Goal: Contribute content: Contribute content

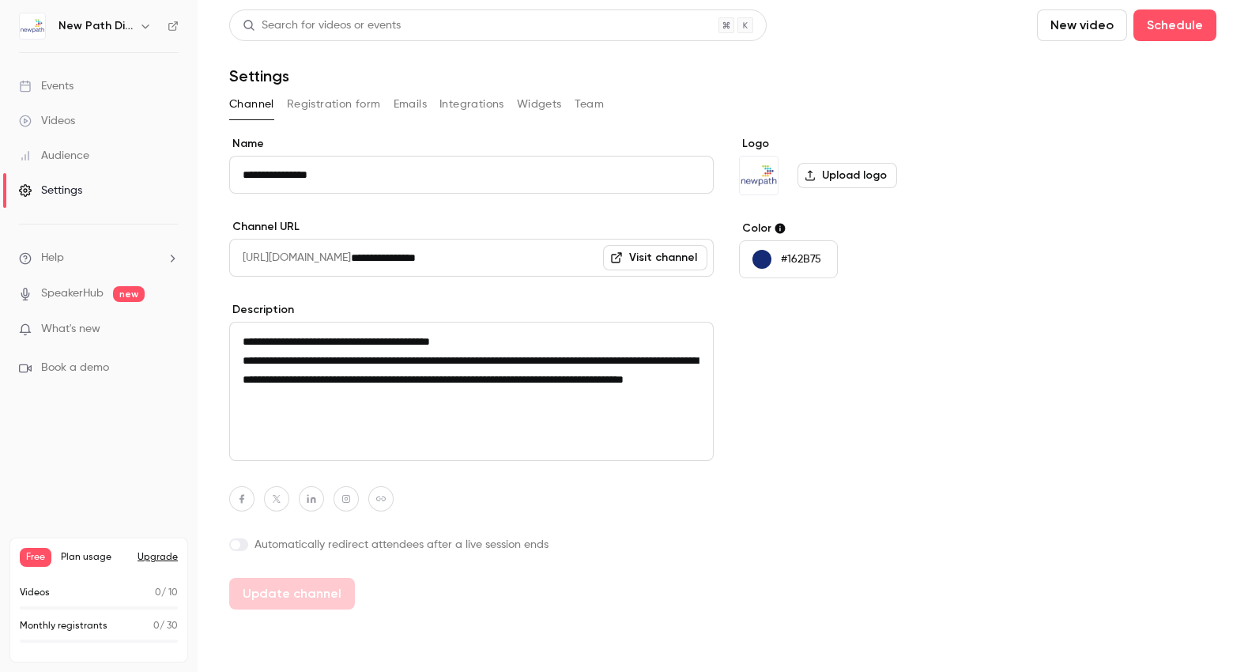
click at [82, 328] on span "What's new" at bounding box center [70, 329] width 59 height 17
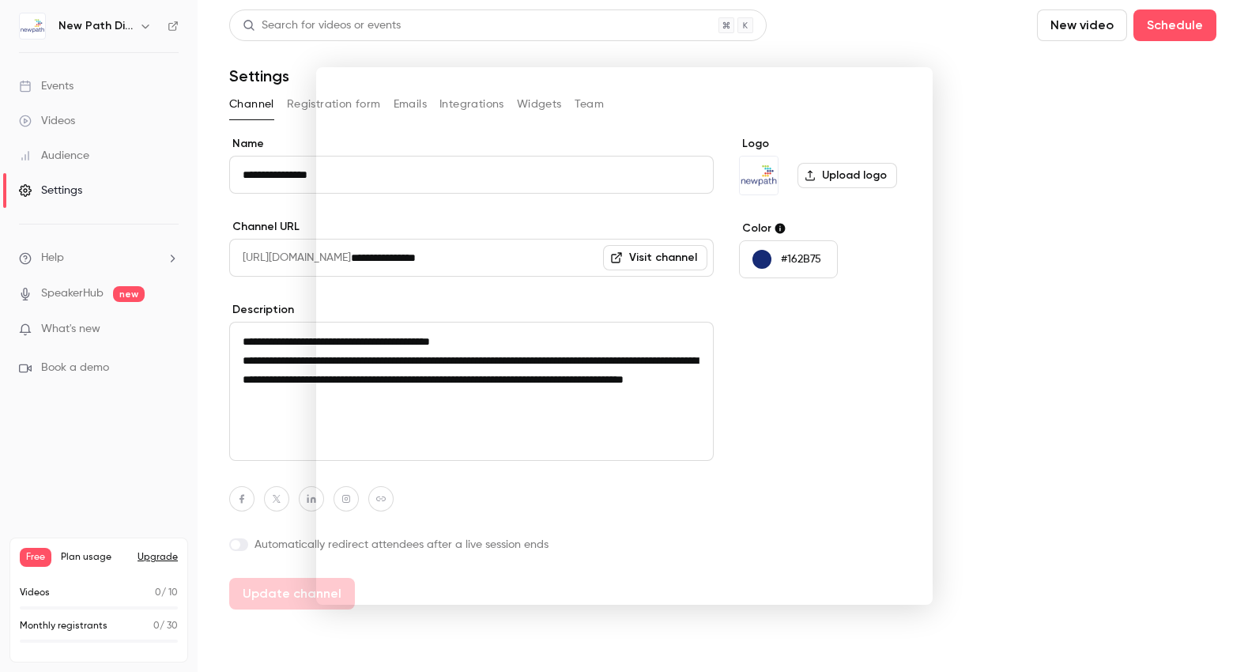
click at [1003, 95] on div at bounding box center [624, 336] width 1248 height 672
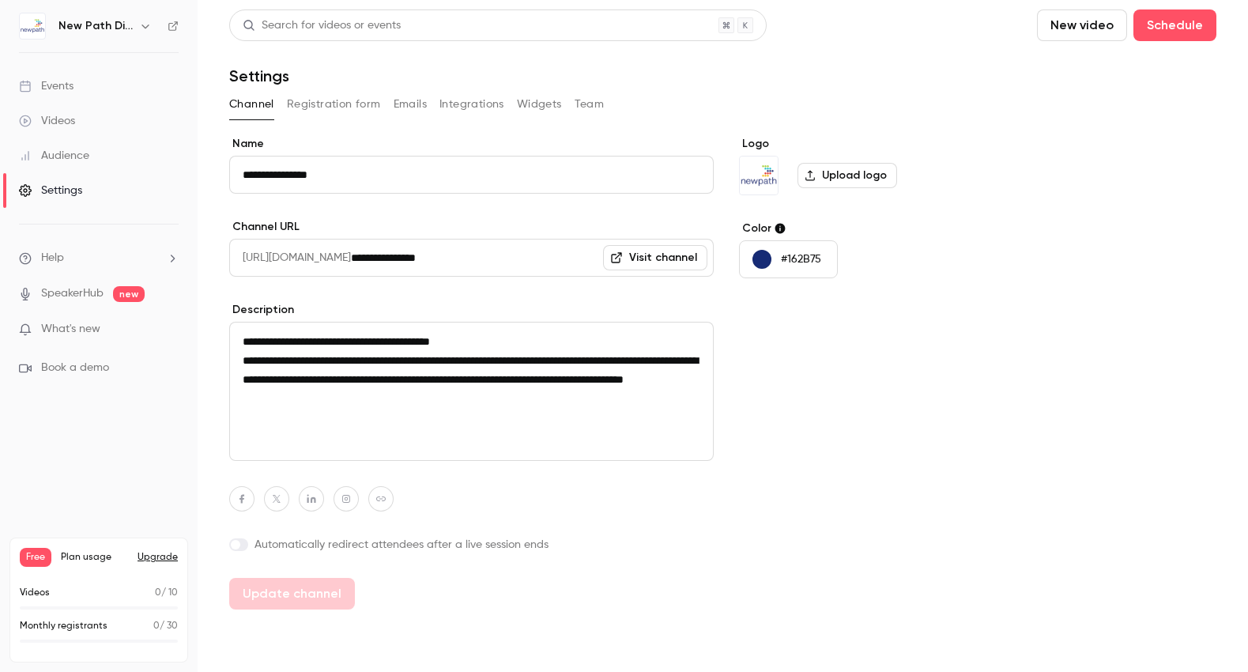
click at [58, 115] on div "Videos" at bounding box center [47, 121] width 56 height 16
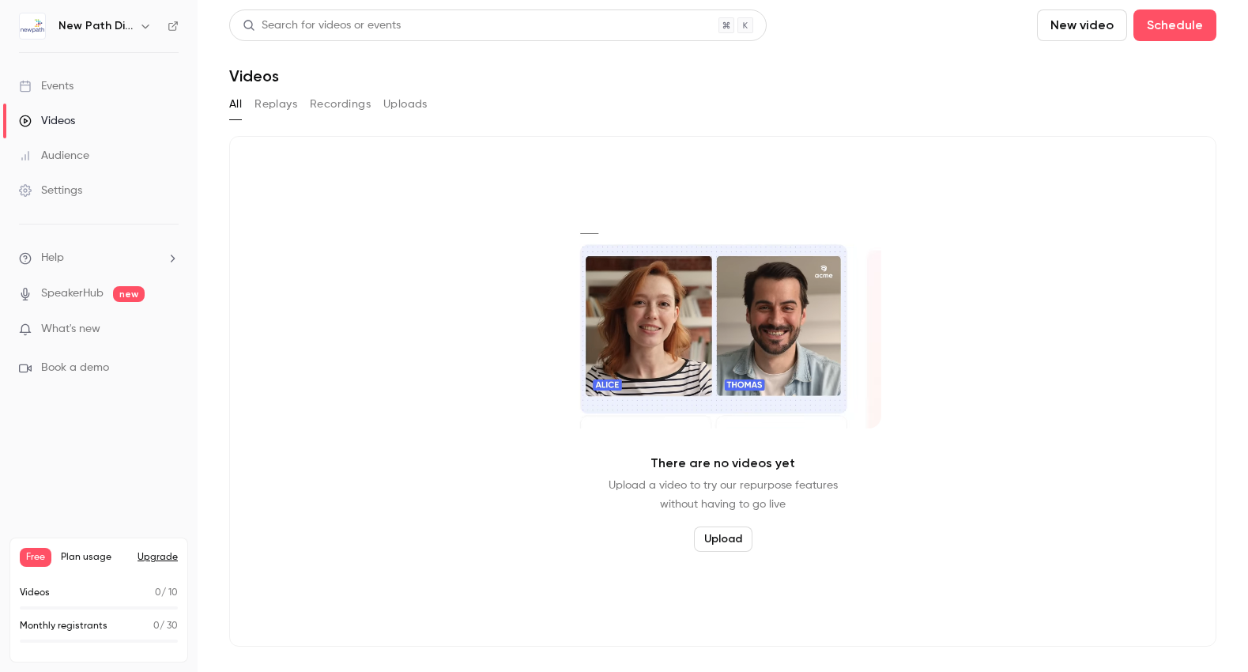
click at [1071, 28] on button "New video" at bounding box center [1082, 25] width 90 height 32
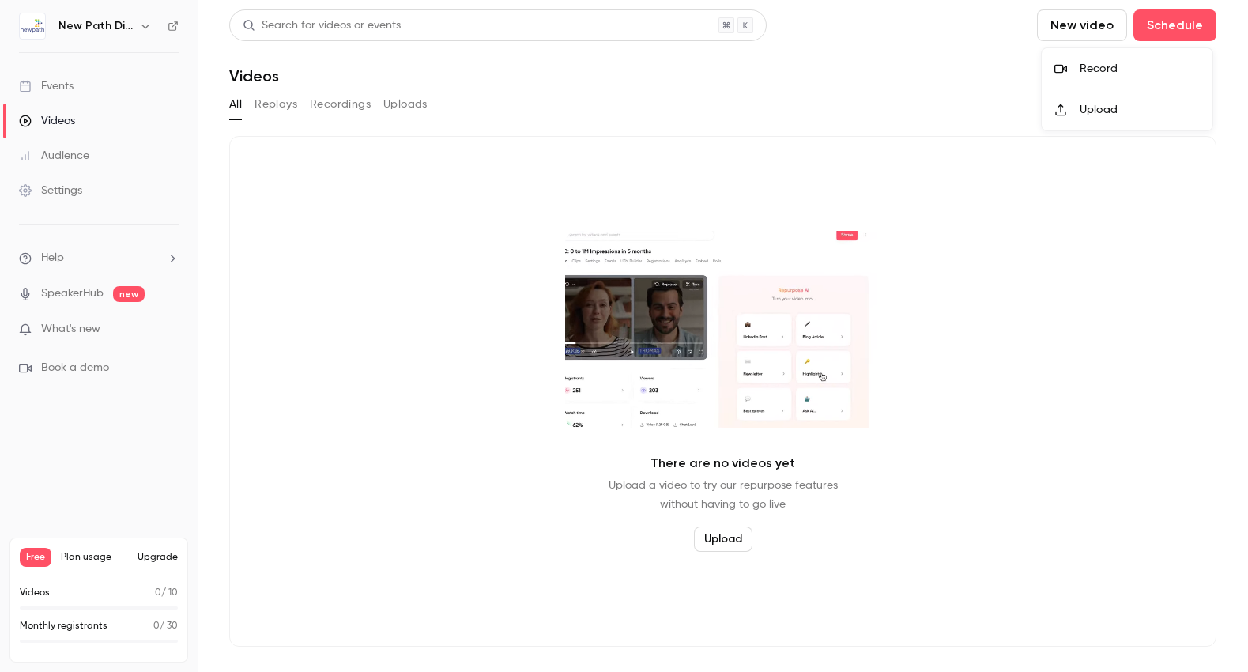
click at [1077, 63] on div at bounding box center [1066, 68] width 25 height 13
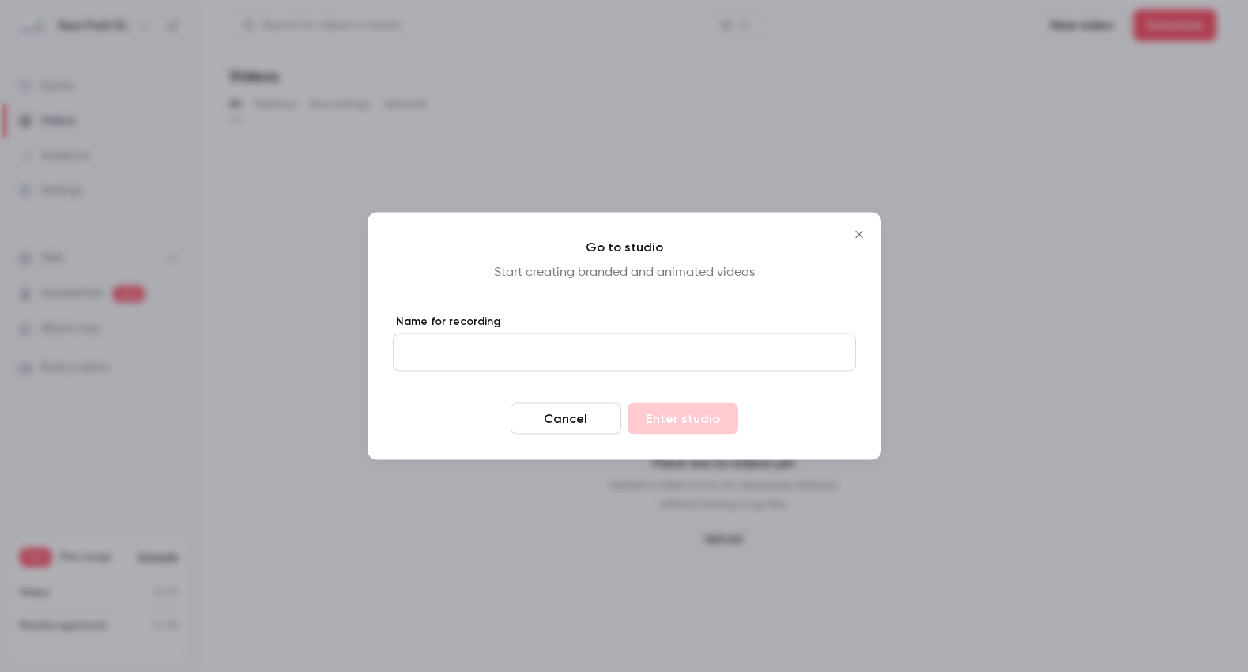
click at [437, 356] on input "Name for recording" at bounding box center [624, 352] width 463 height 38
type input "*****"
click at [660, 420] on button "Enter studio" at bounding box center [682, 419] width 111 height 32
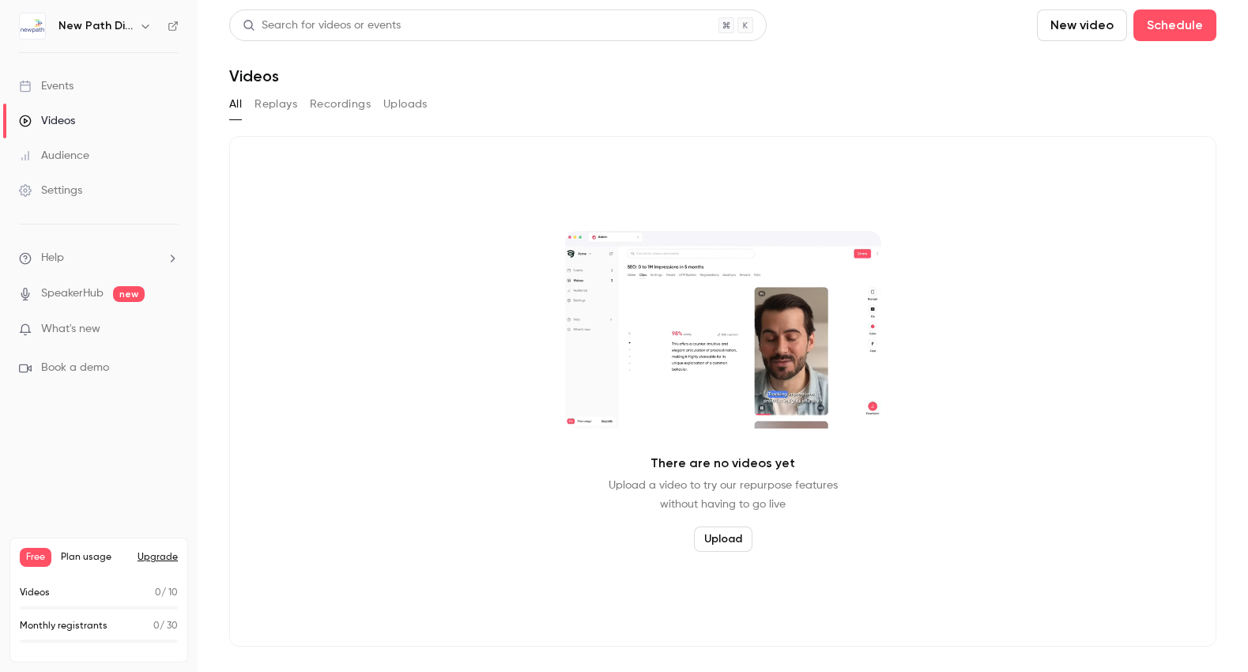
click at [61, 127] on div "Videos" at bounding box center [47, 121] width 56 height 16
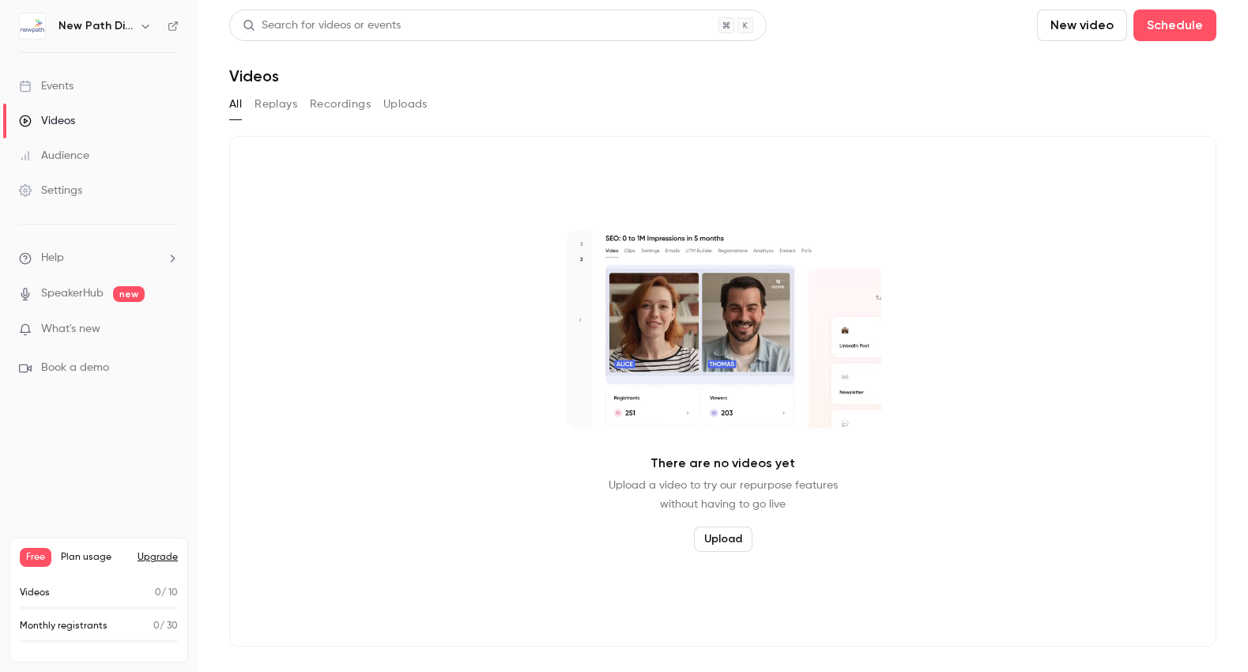
click at [285, 104] on button "Replays" at bounding box center [275, 104] width 43 height 25
click at [343, 104] on button "Recordings" at bounding box center [340, 104] width 61 height 25
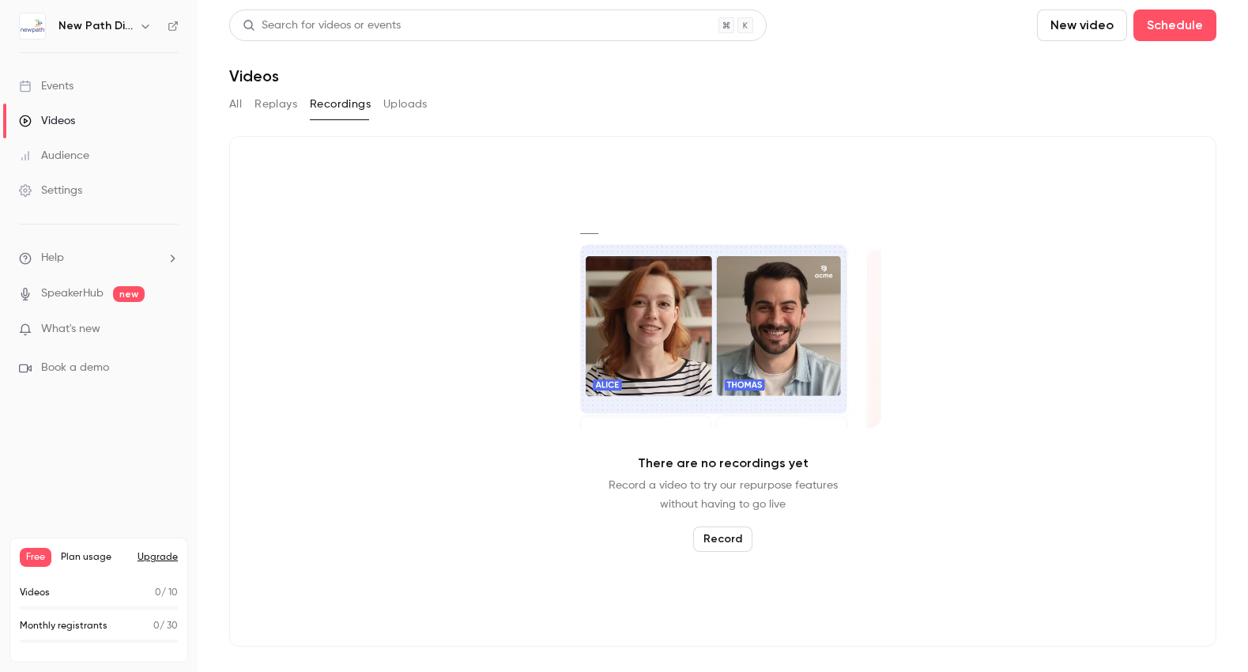
click at [418, 105] on button "Uploads" at bounding box center [405, 104] width 44 height 25
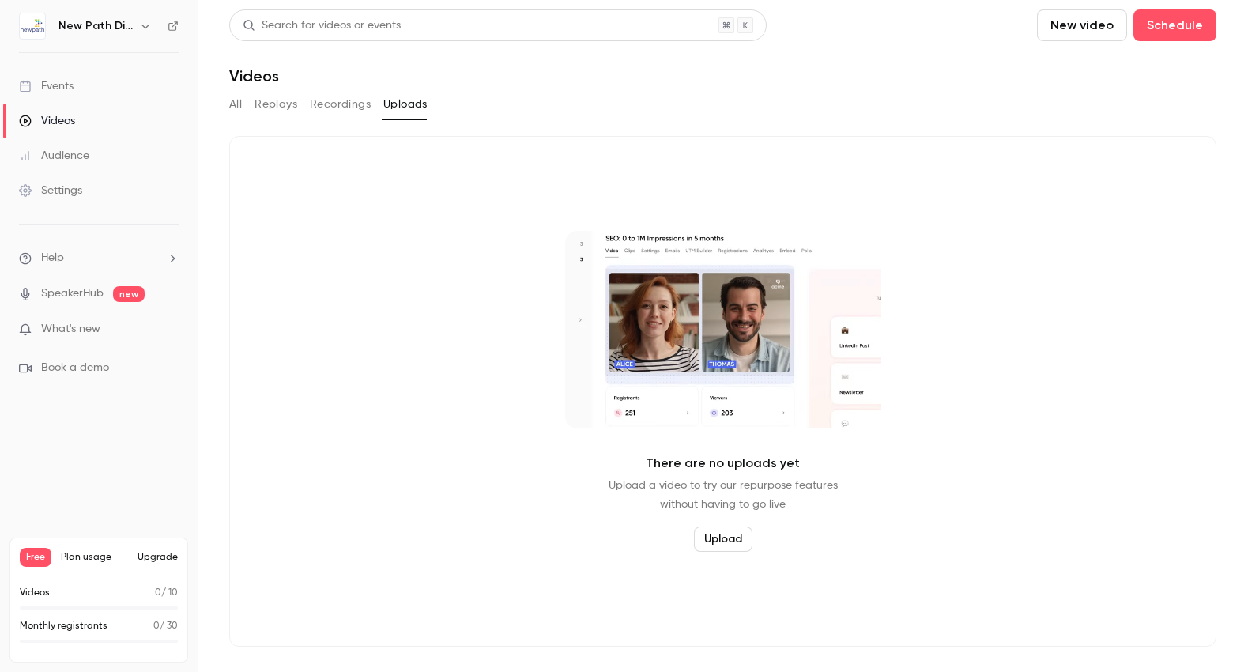
click at [235, 103] on button "All" at bounding box center [235, 104] width 13 height 25
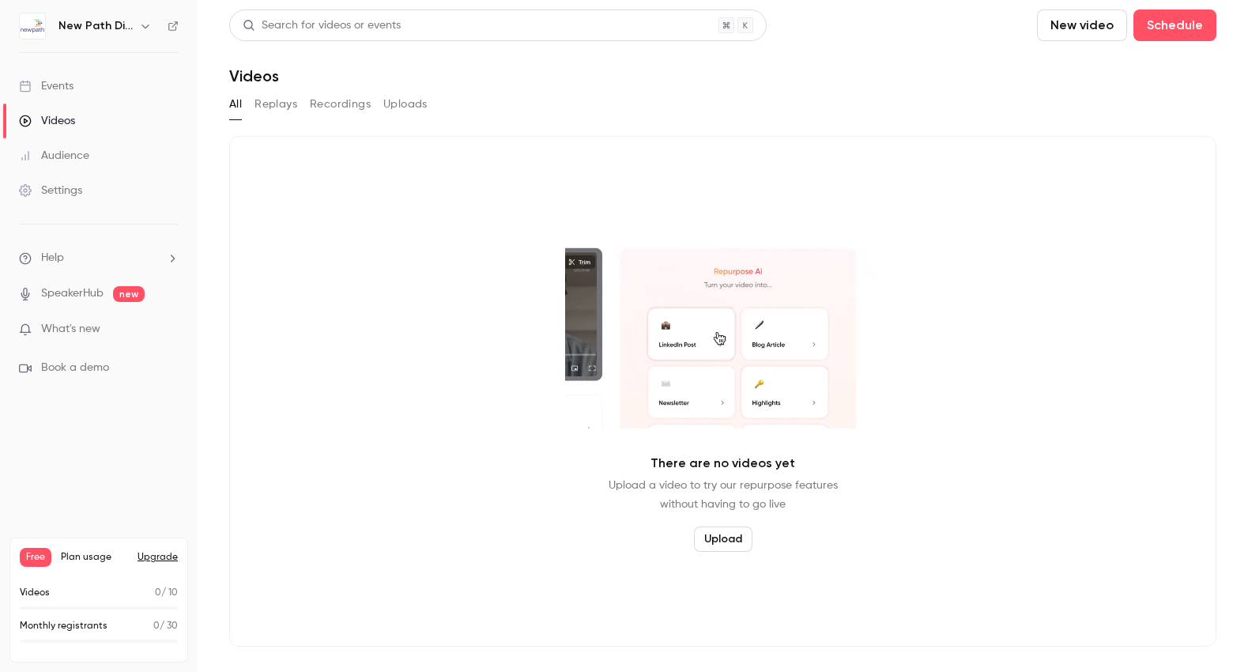
click at [49, 193] on div "Settings" at bounding box center [50, 191] width 63 height 16
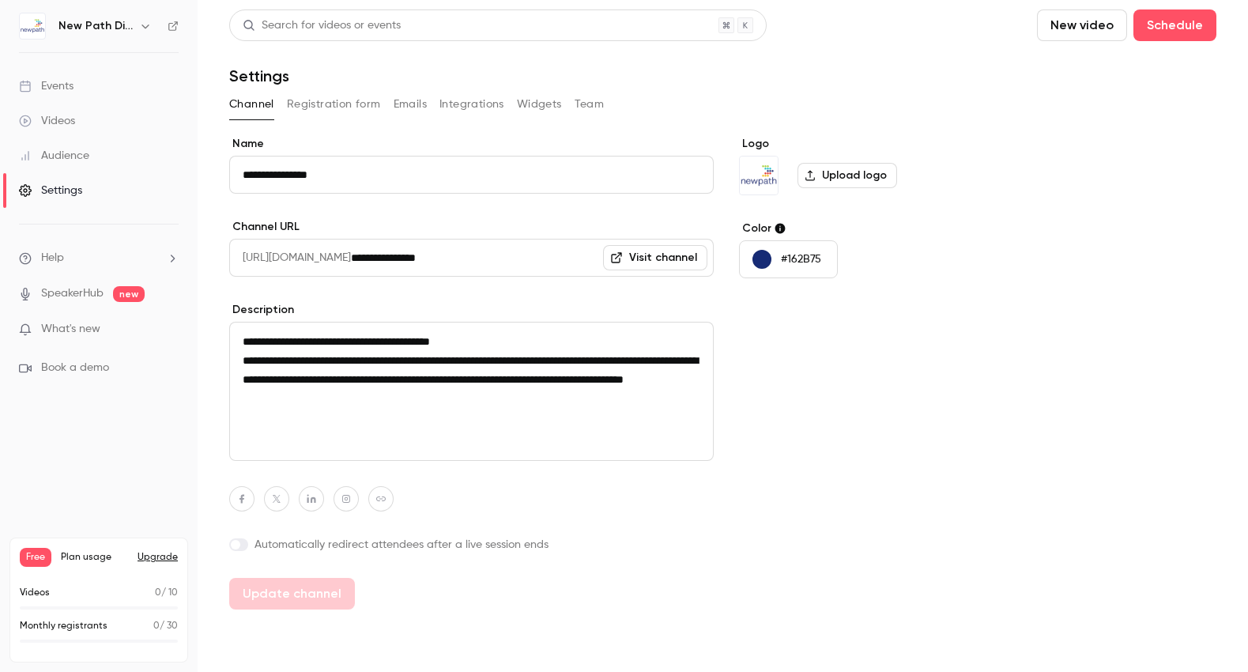
click at [58, 85] on div "Events" at bounding box center [46, 86] width 55 height 16
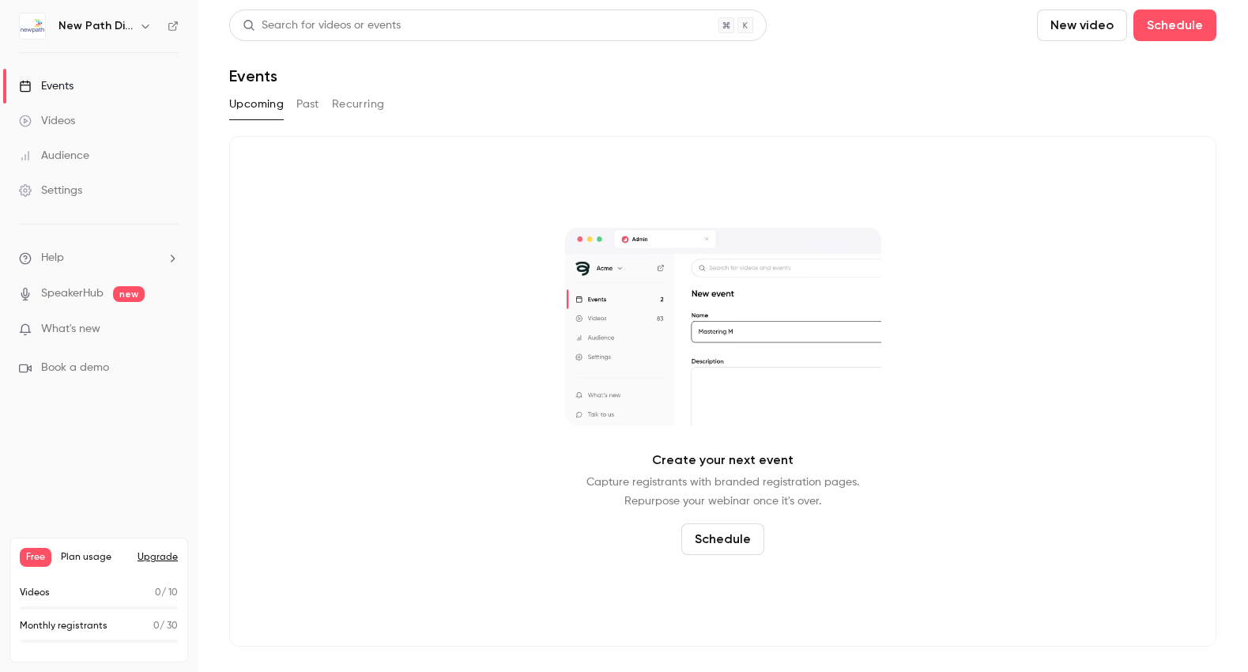
click at [64, 261] on span "Help" at bounding box center [52, 258] width 23 height 17
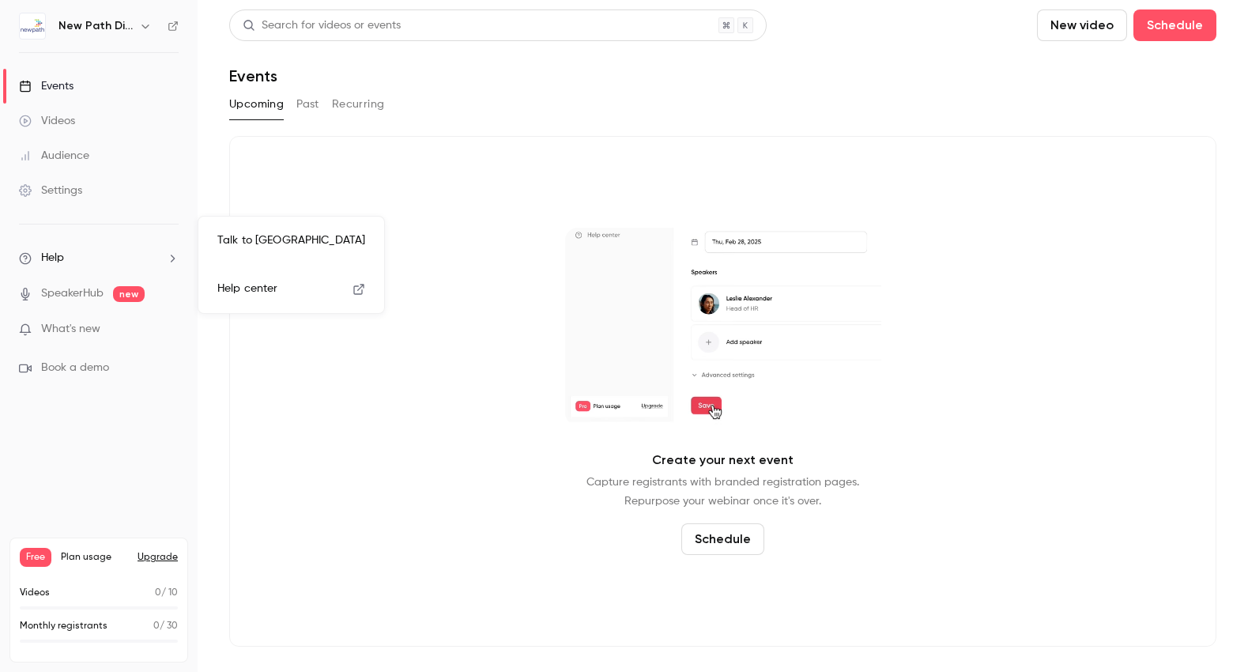
click at [237, 286] on span "Help center" at bounding box center [247, 288] width 60 height 17
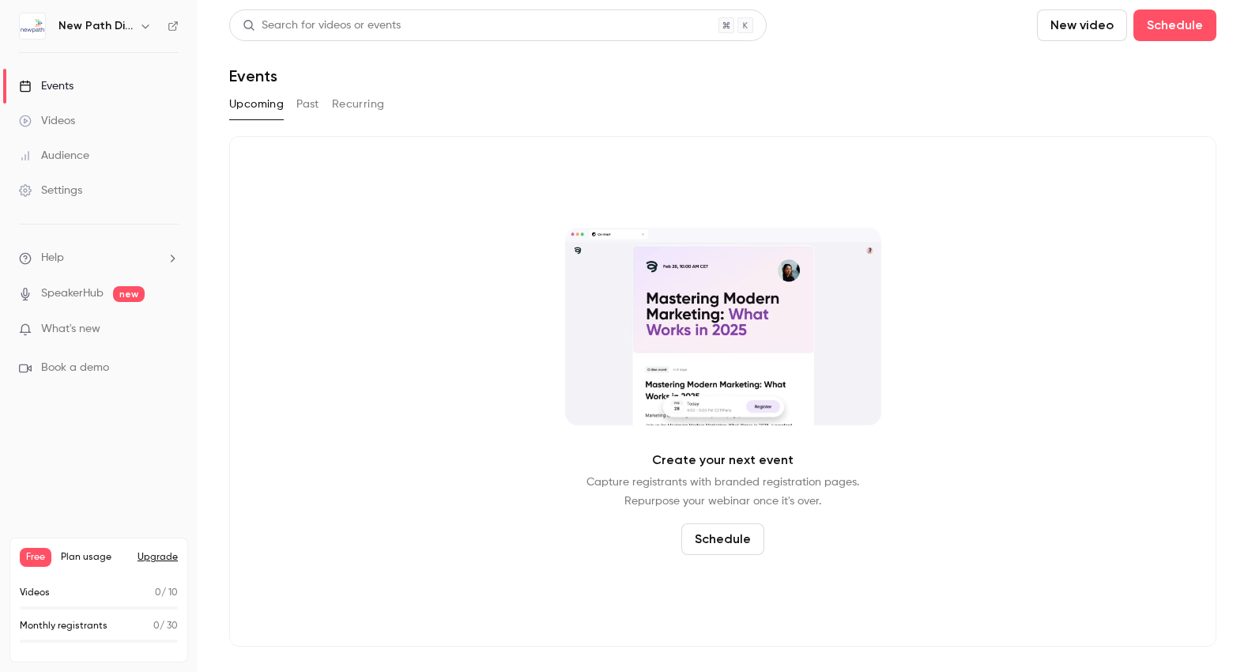
click at [62, 124] on div "Videos" at bounding box center [47, 121] width 56 height 16
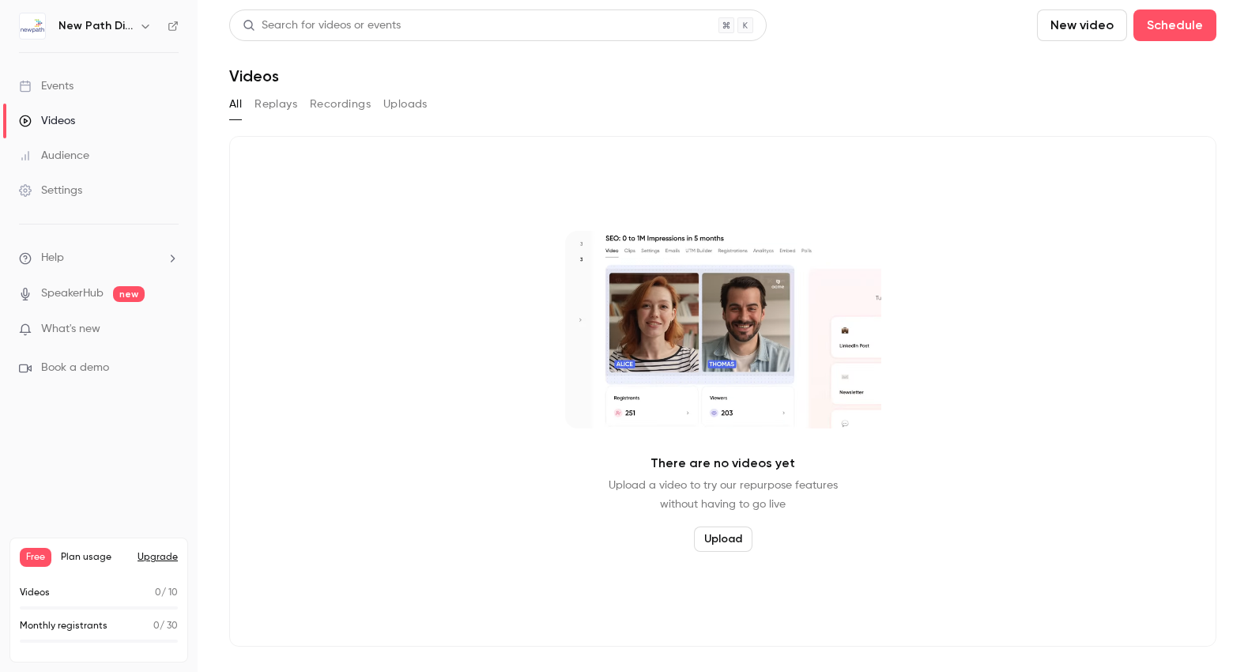
click at [55, 187] on div "Settings" at bounding box center [50, 191] width 63 height 16
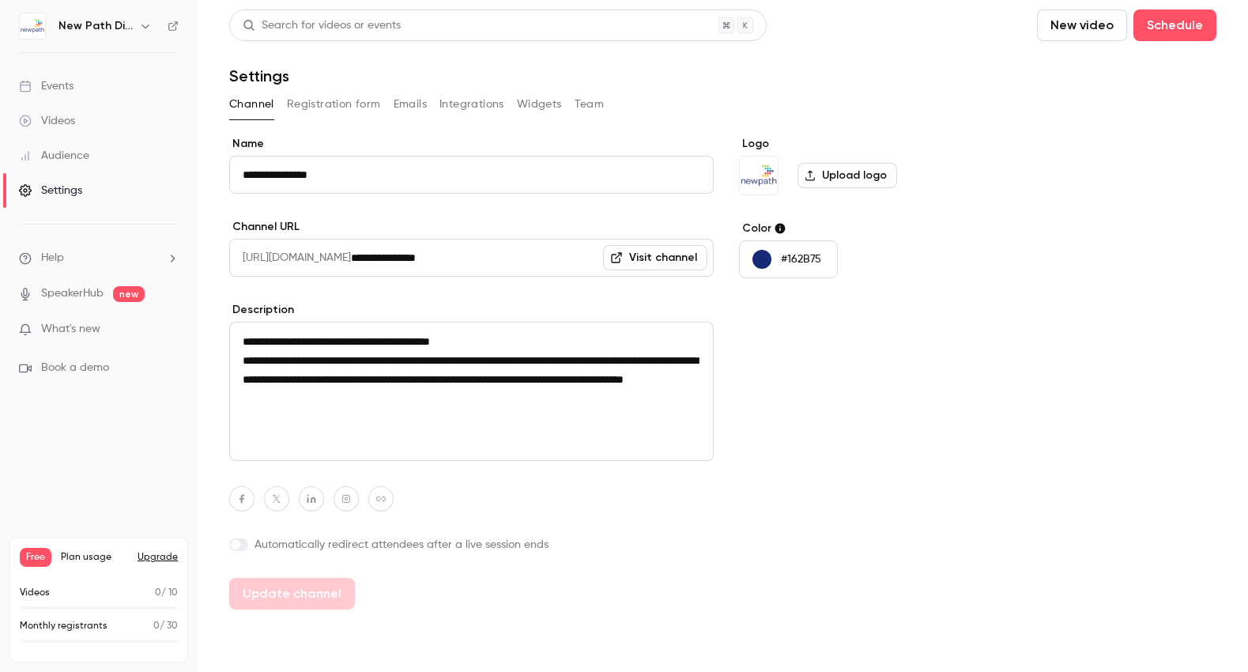
click at [1073, 24] on button "New video" at bounding box center [1082, 25] width 90 height 32
click at [1089, 63] on div "Record" at bounding box center [1139, 69] width 120 height 16
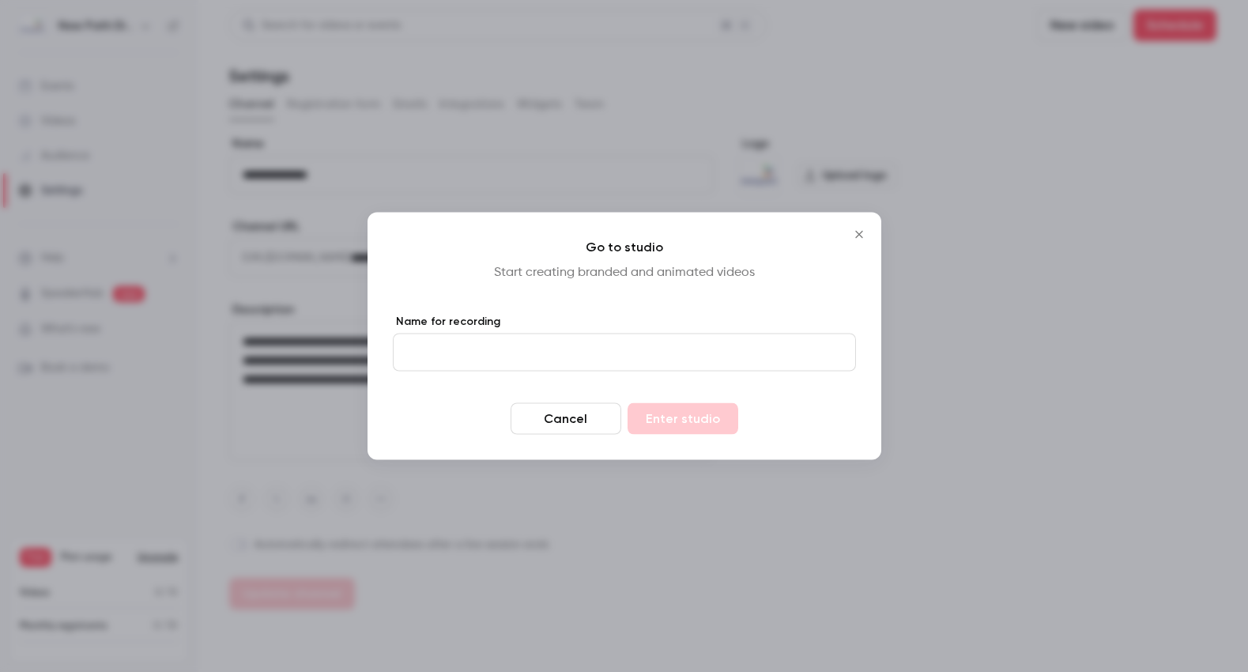
click at [554, 344] on input "Name for recording" at bounding box center [624, 352] width 463 height 38
type input "****"
click at [676, 416] on button "Enter studio" at bounding box center [682, 419] width 111 height 32
